Goal: Communication & Community: Answer question/provide support

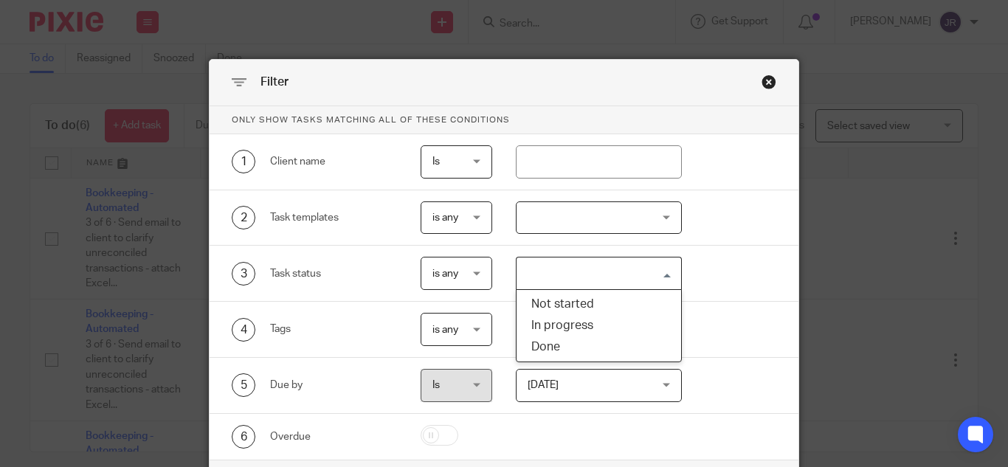
click at [592, 275] on input "Search for option" at bounding box center [595, 274] width 155 height 26
click at [695, 254] on div "3 Task status is any is any is any is none is_any Loading..." at bounding box center [504, 274] width 589 height 56
click at [610, 207] on div at bounding box center [599, 218] width 166 height 33
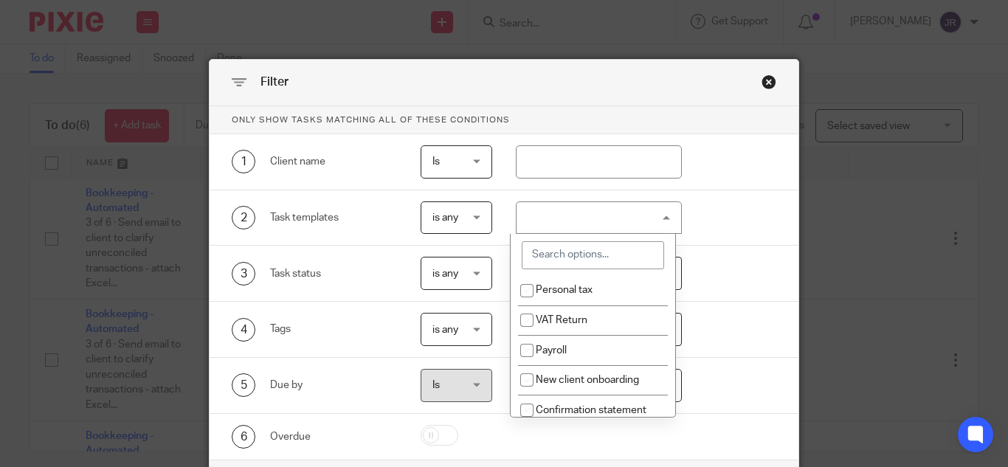
scroll to position [197, 0]
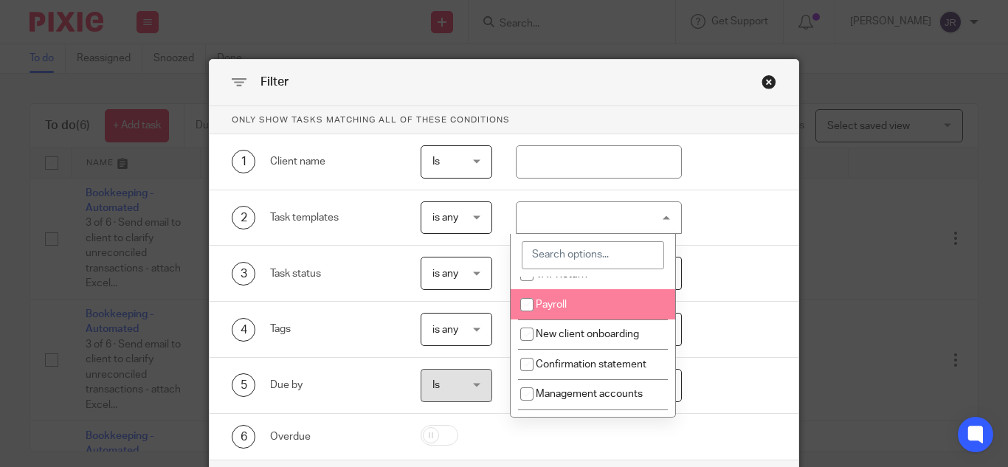
click at [608, 317] on li "Payroll" at bounding box center [593, 304] width 165 height 30
checkbox input "true"
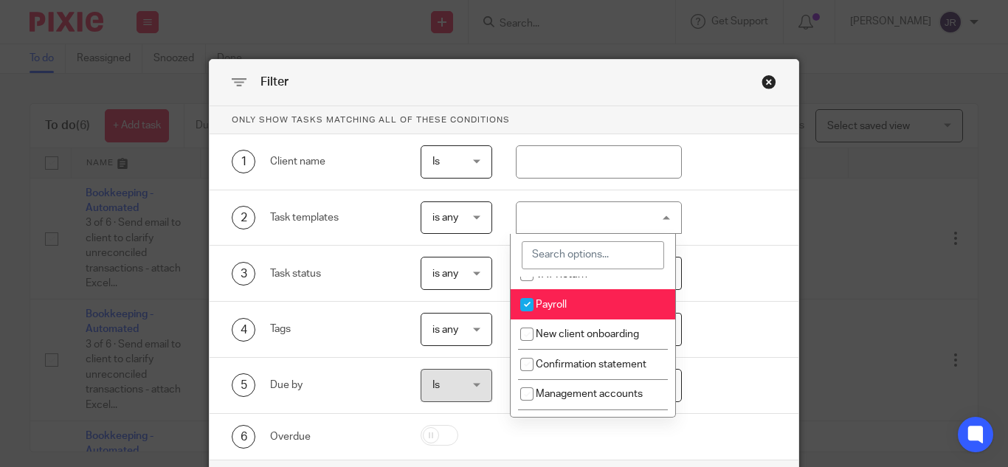
click at [723, 267] on div "3 Task status is any is any is any is none is_any Loading..." at bounding box center [493, 273] width 568 height 33
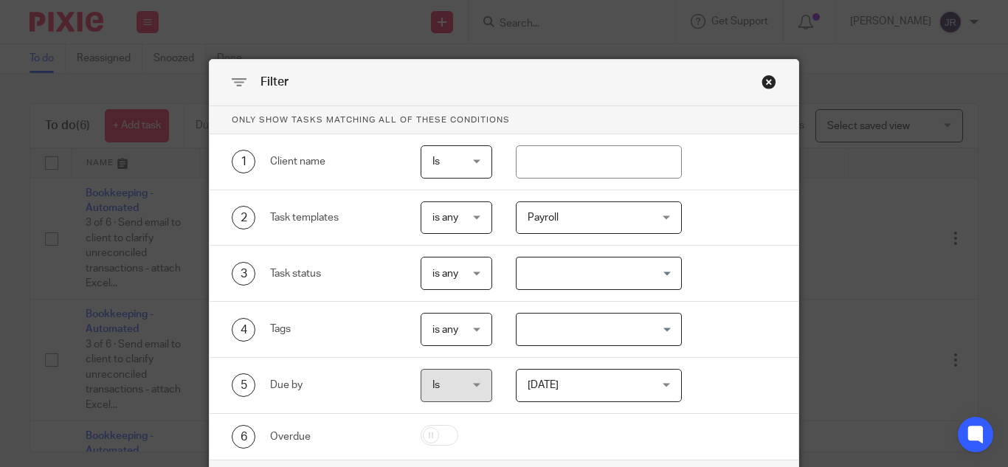
scroll to position [114, 0]
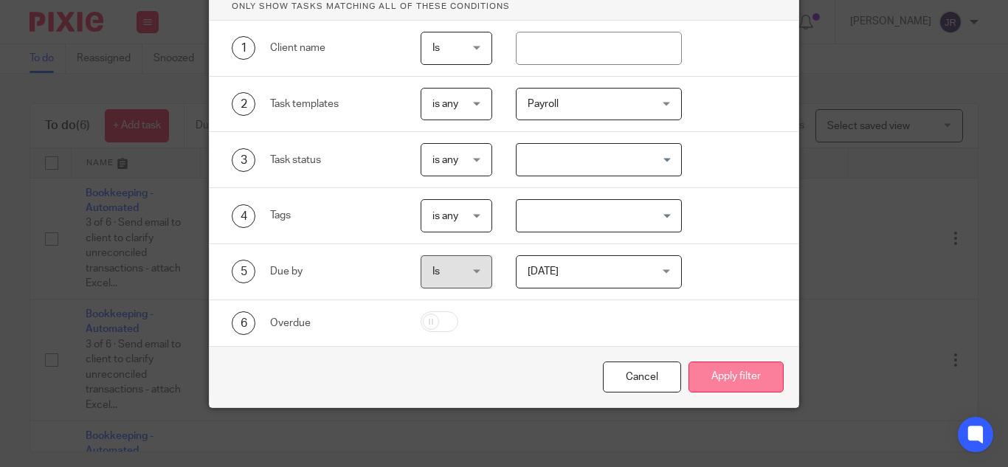
click at [712, 379] on button "Apply filter" at bounding box center [736, 378] width 95 height 32
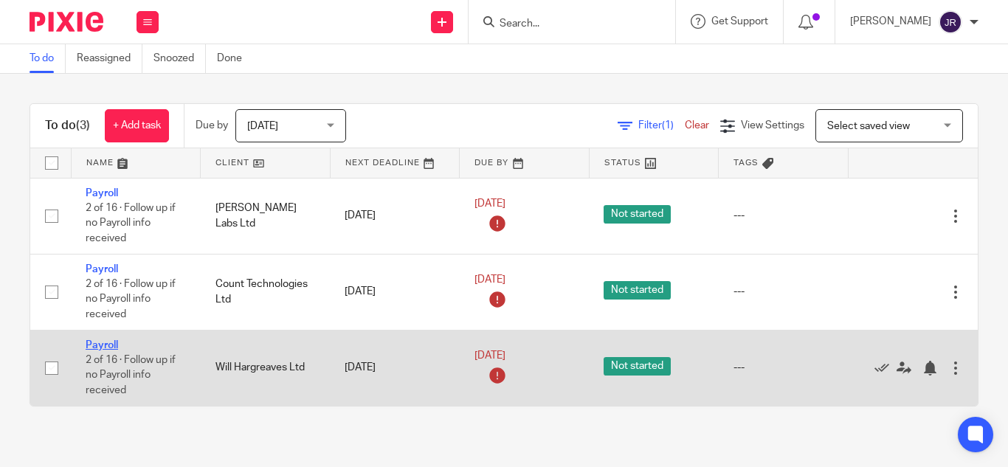
click at [114, 344] on link "Payroll" at bounding box center [102, 345] width 32 height 10
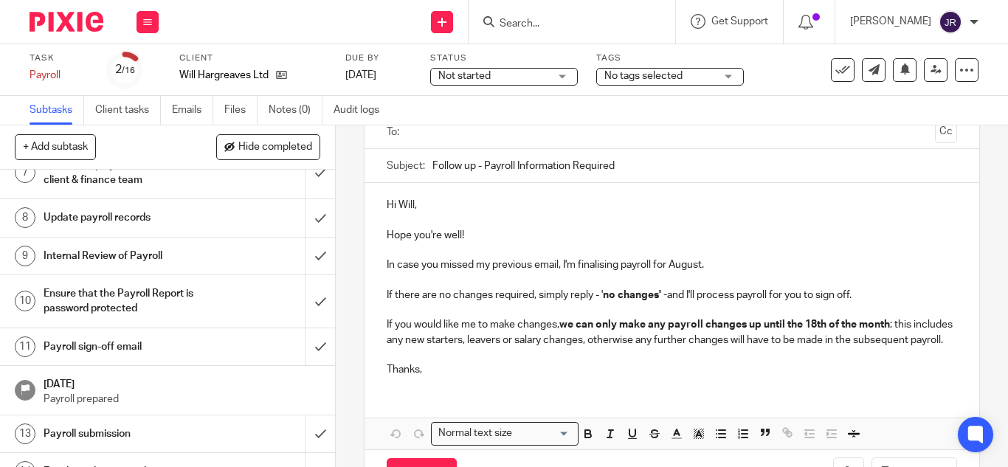
scroll to position [304, 0]
click at [221, 356] on div "Payroll sign-off email" at bounding box center [167, 346] width 247 height 22
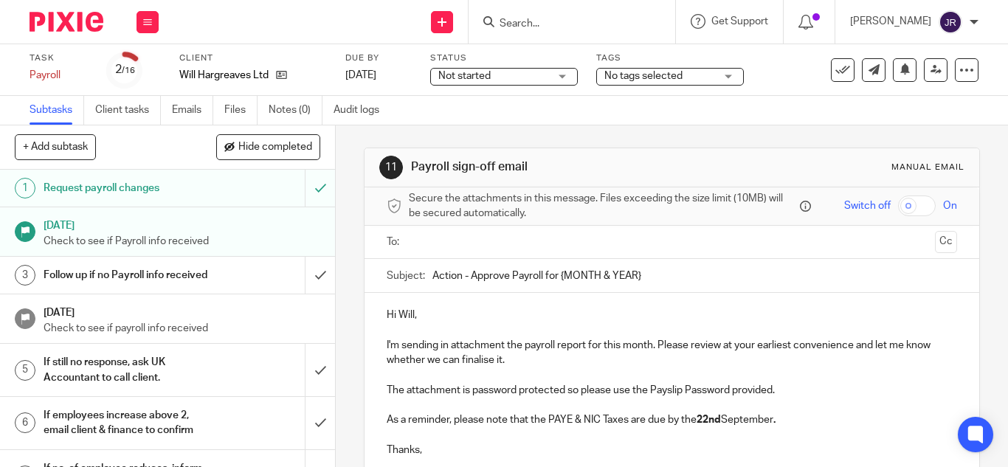
drag, startPoint x: 557, startPoint y: 276, endPoint x: 656, endPoint y: 283, distance: 99.1
click at [656, 283] on input "Action - Approve Payroll for {MONTH & YEAR}" at bounding box center [695, 275] width 525 height 33
type input "Action - Approve Payroll for August 2025."
click at [580, 309] on p "Hi Will," at bounding box center [672, 315] width 571 height 15
click at [524, 245] on input "text" at bounding box center [671, 242] width 515 height 17
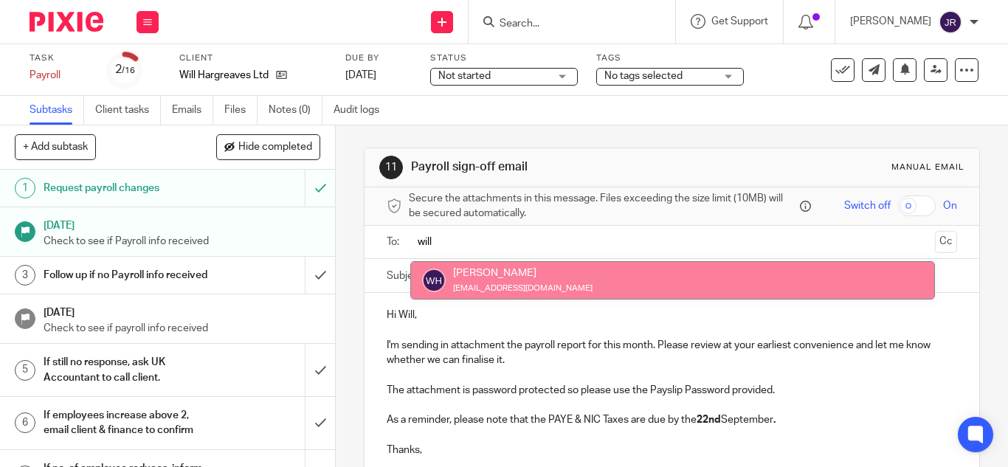
type input "will"
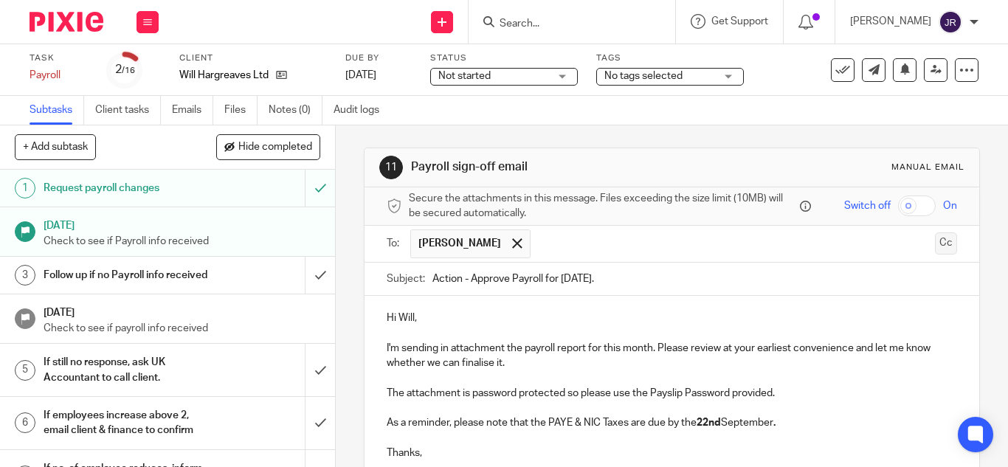
drag, startPoint x: 937, startPoint y: 246, endPoint x: 920, endPoint y: 243, distance: 17.2
click at [920, 243] on div "To: Will Hargreaves Will Hargreaves Cc" at bounding box center [672, 244] width 615 height 37
click at [935, 243] on button "Cc" at bounding box center [946, 244] width 22 height 22
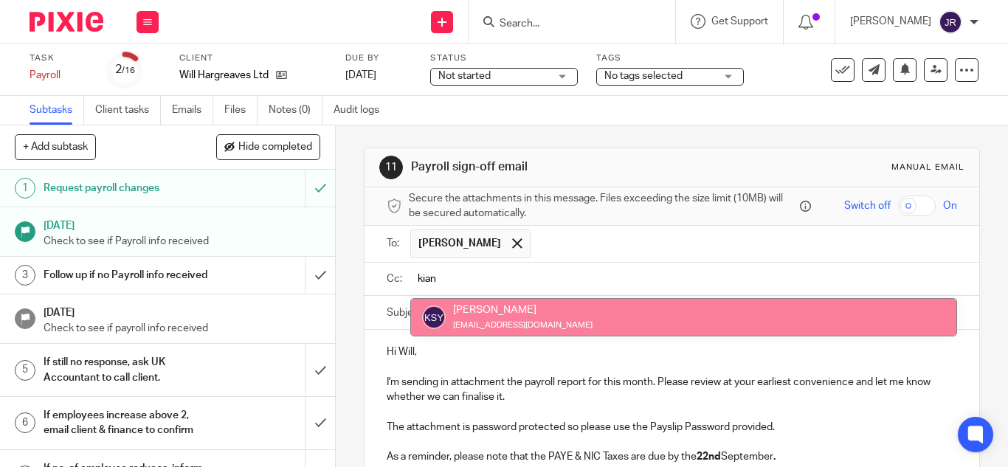
type input "kian"
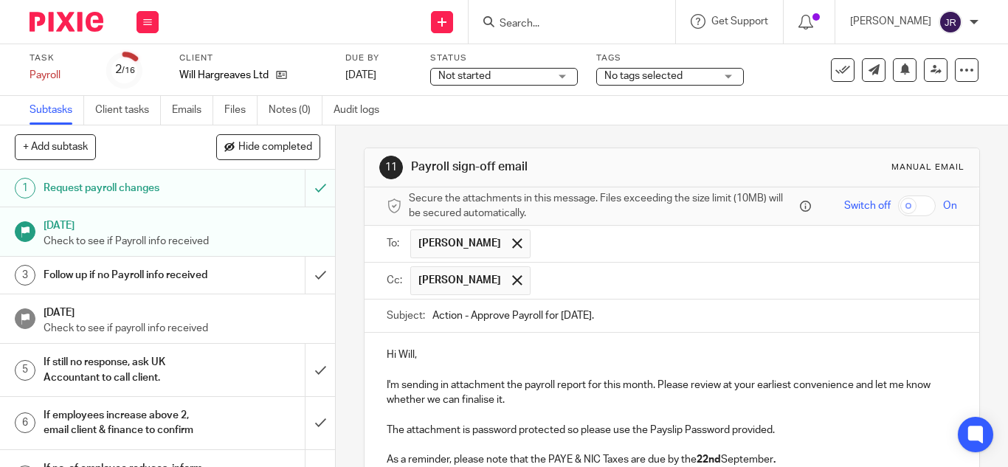
click at [628, 286] on input "text" at bounding box center [744, 281] width 413 height 29
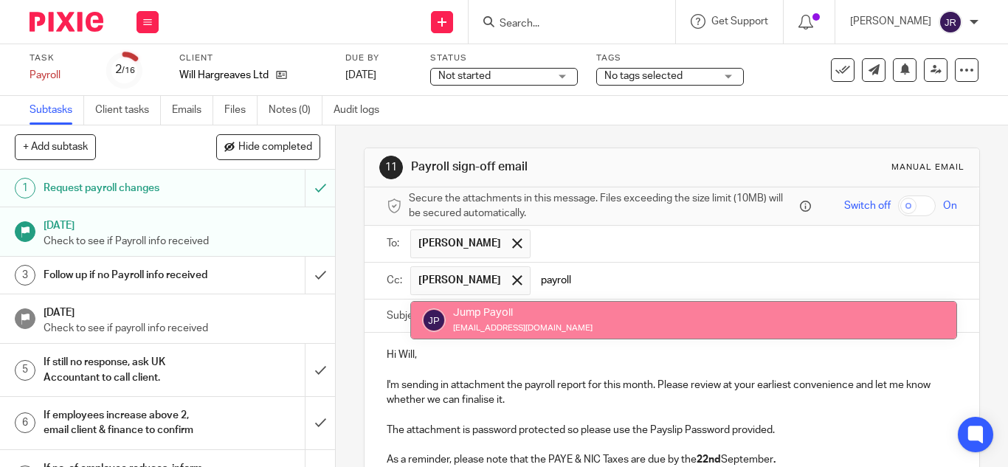
type input "payroll"
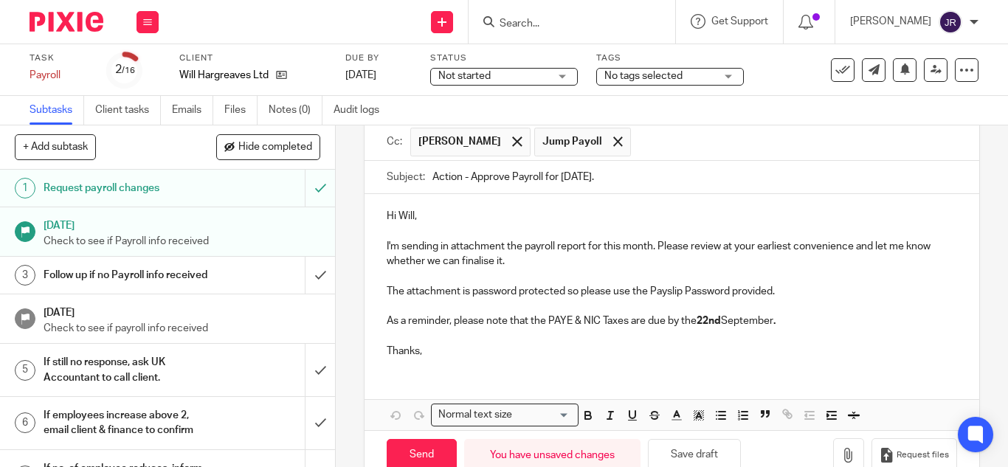
scroll to position [173, 0]
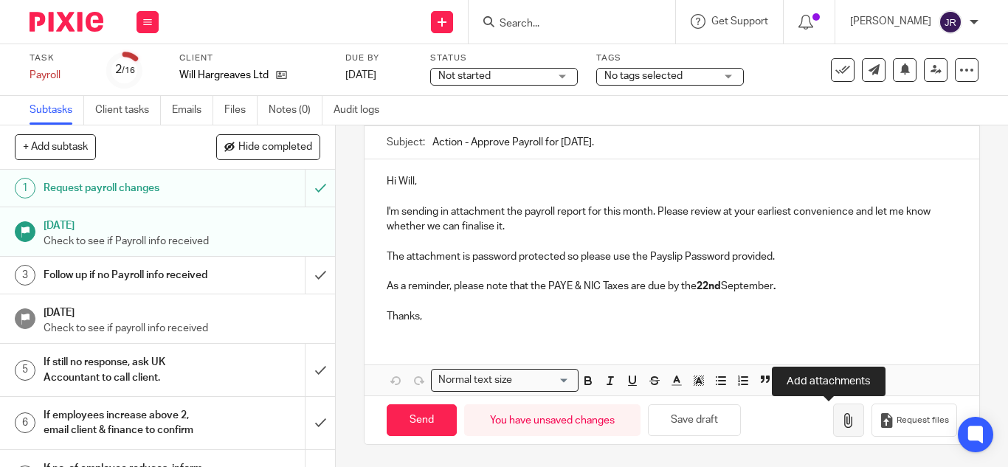
click at [833, 415] on button "button" at bounding box center [848, 420] width 31 height 33
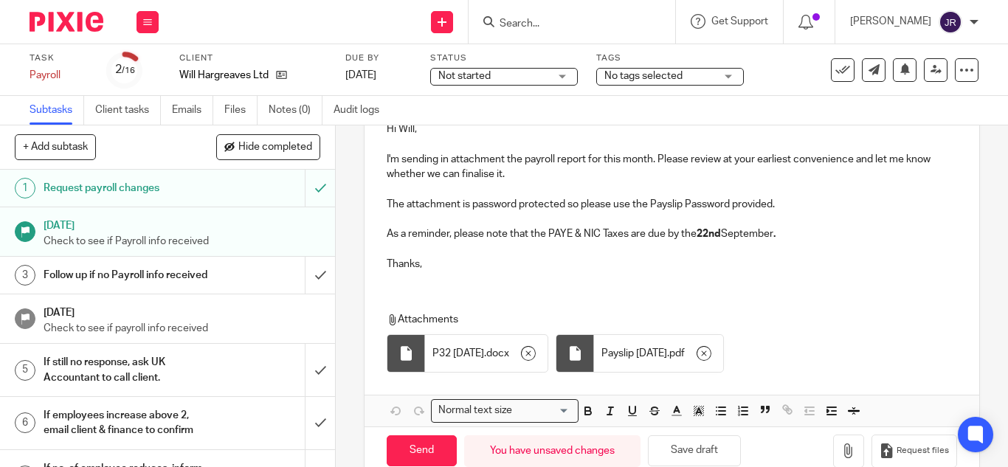
scroll to position [257, 0]
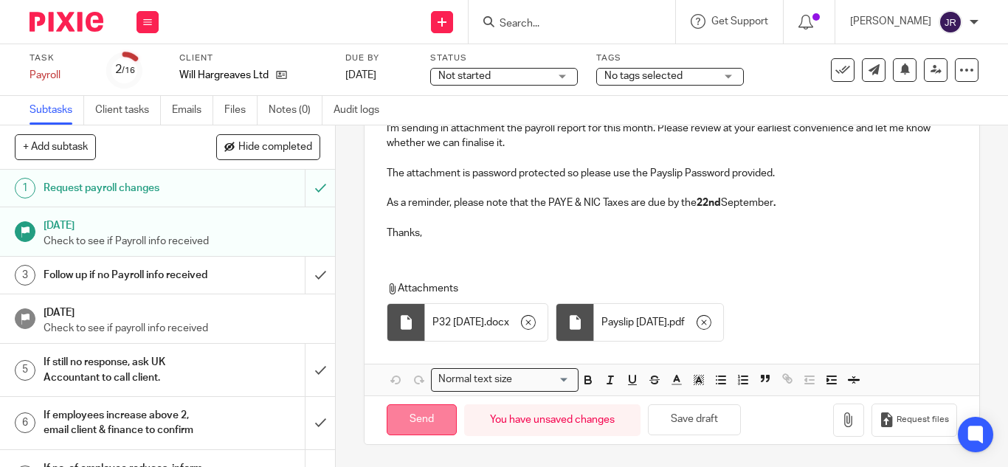
click at [414, 412] on input "Send" at bounding box center [422, 421] width 70 height 32
type input "Sent"
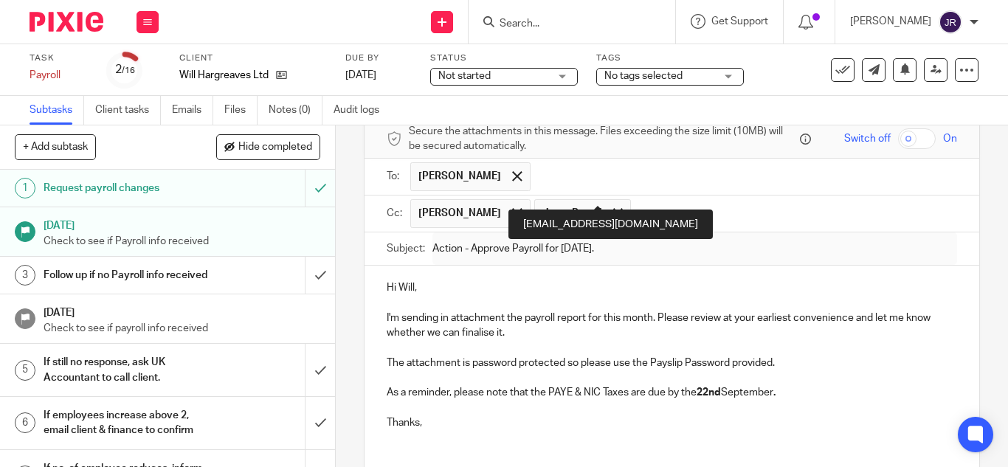
scroll to position [102, 0]
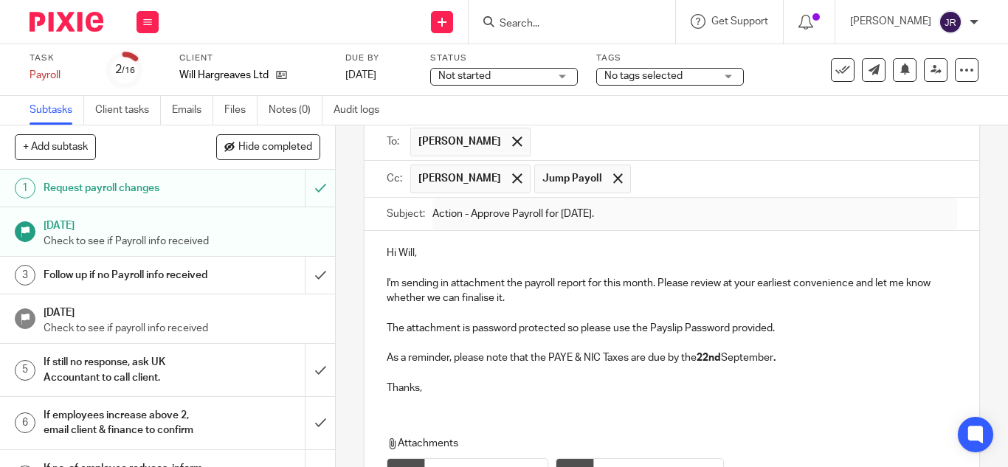
drag, startPoint x: 750, startPoint y: 103, endPoint x: 702, endPoint y: 131, distance: 55.6
click at [702, 131] on input "text" at bounding box center [744, 142] width 413 height 29
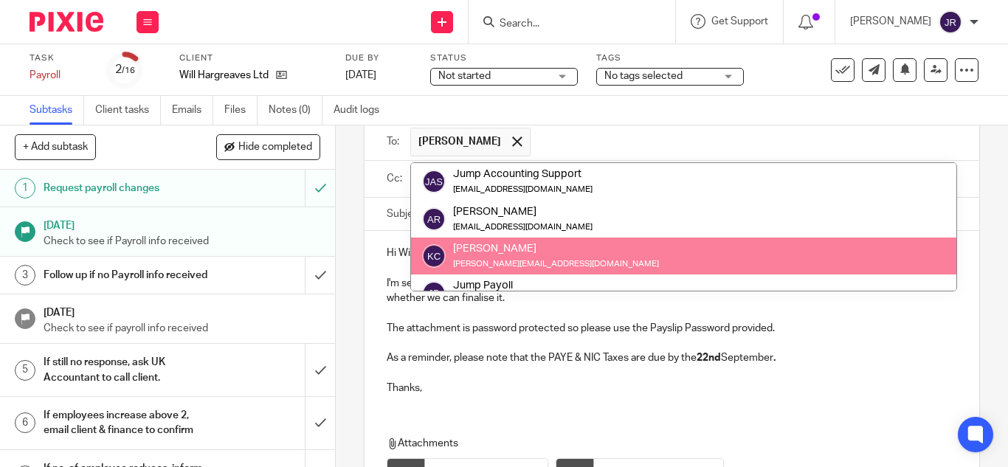
scroll to position [111, 0]
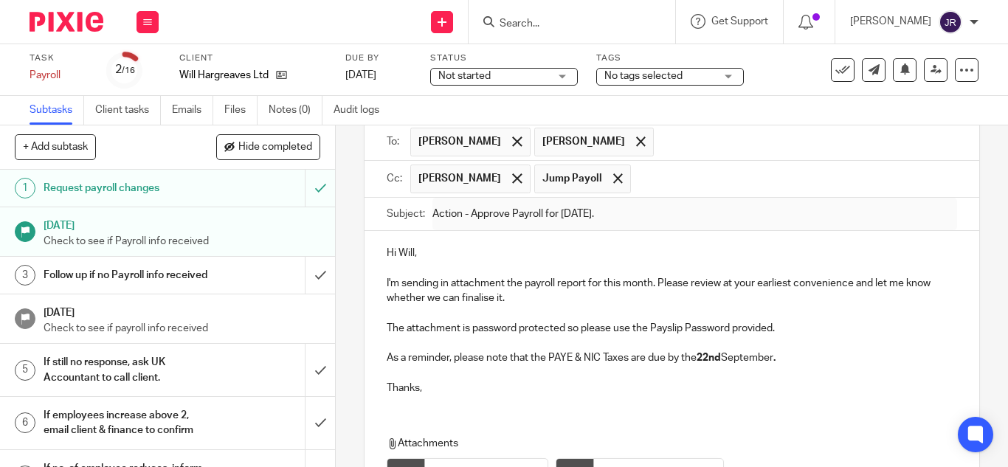
click at [566, 362] on p "As a reminder, please note that the PAYE & NIC Taxes are due by the 22nd Septem…" at bounding box center [672, 358] width 571 height 15
click at [636, 139] on span at bounding box center [641, 142] width 10 height 10
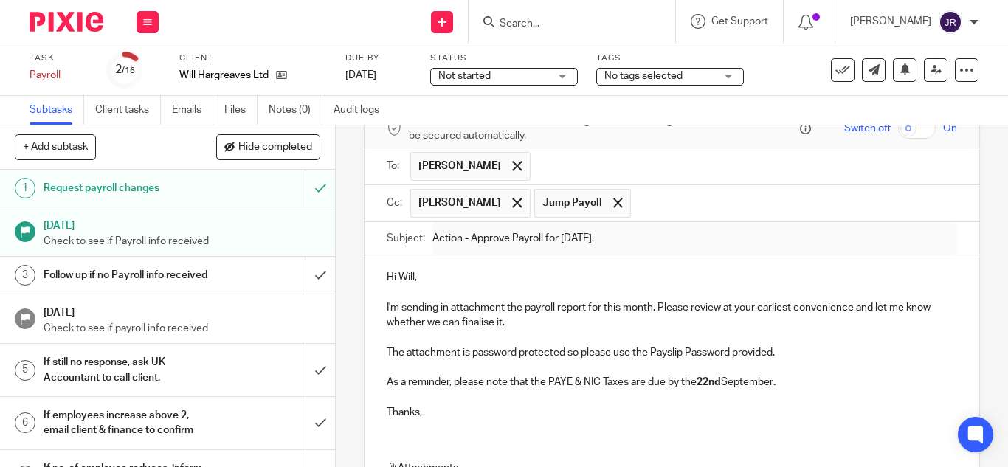
scroll to position [0, 0]
